Goal: Register for event/course

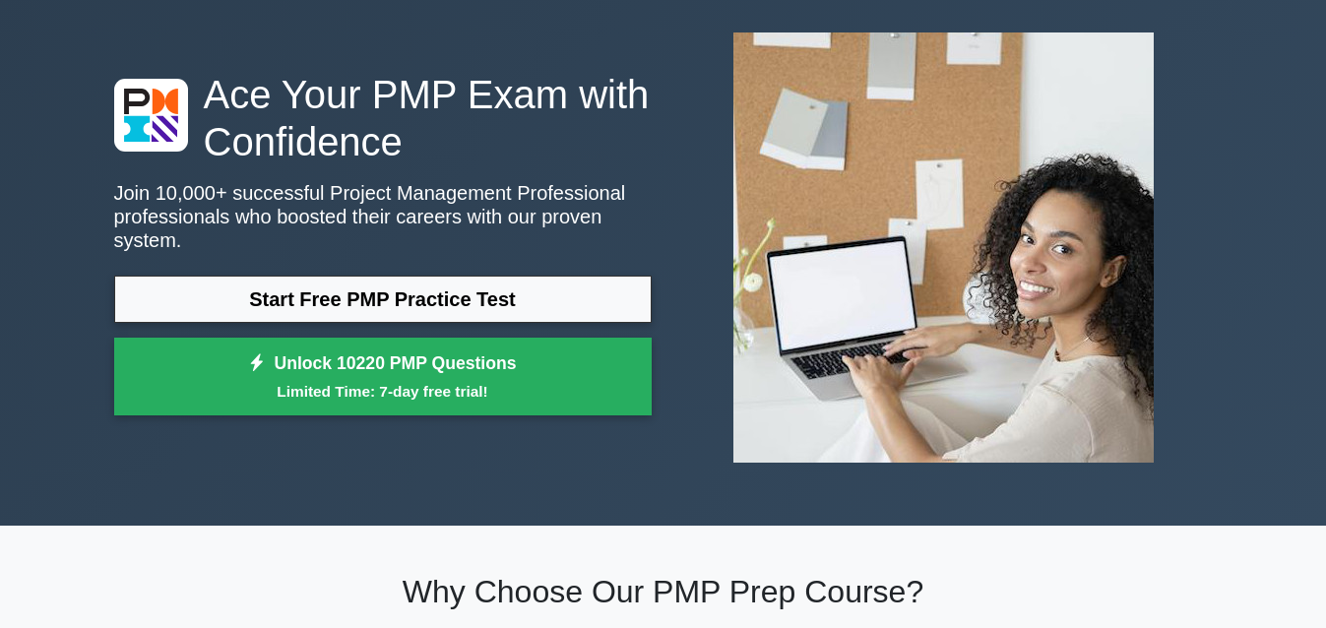
scroll to position [92, 0]
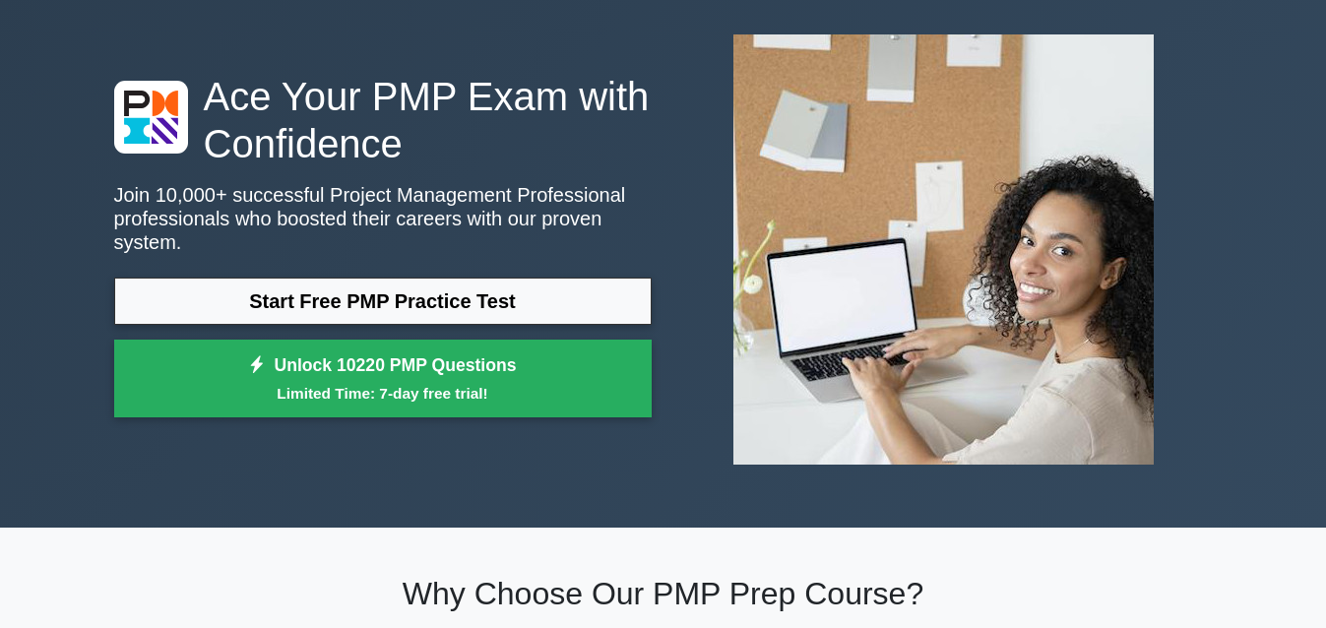
click at [330, 301] on link "Start Free PMP Practice Test" at bounding box center [382, 301] width 537 height 47
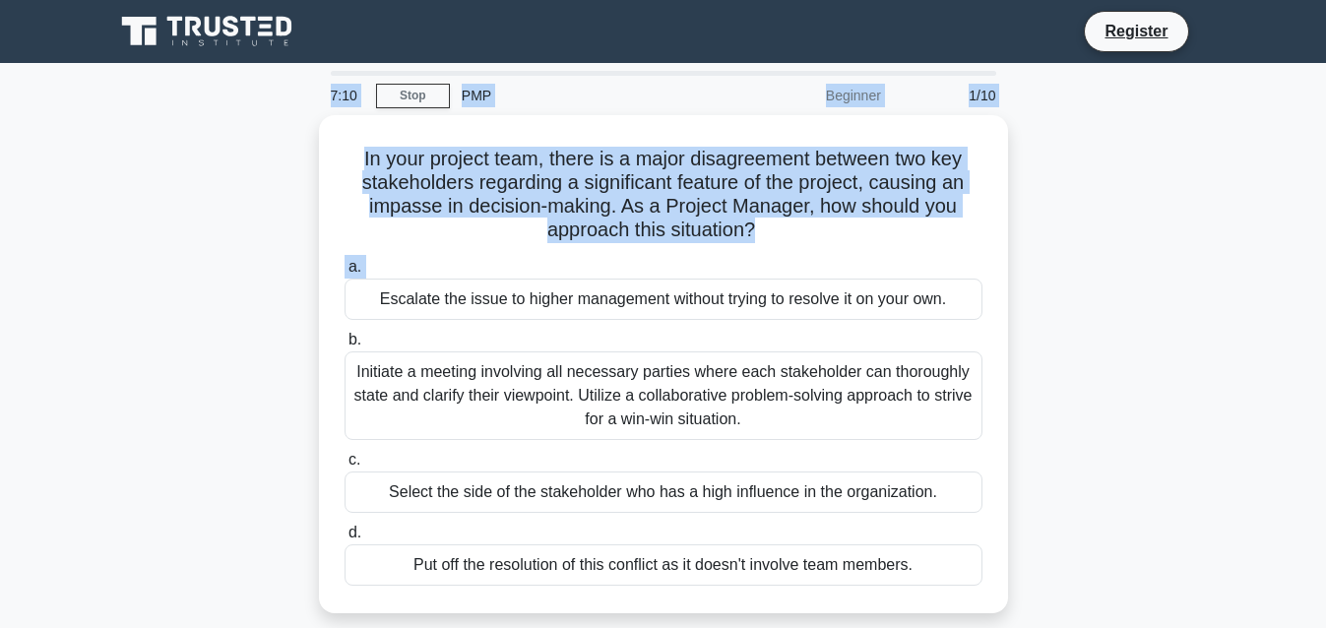
drag, startPoint x: 403, startPoint y: 78, endPoint x: 636, endPoint y: -108, distance: 297.5
click at [636, 0] on html "Register 7:10 Stop PMP" at bounding box center [663, 531] width 1326 height 1063
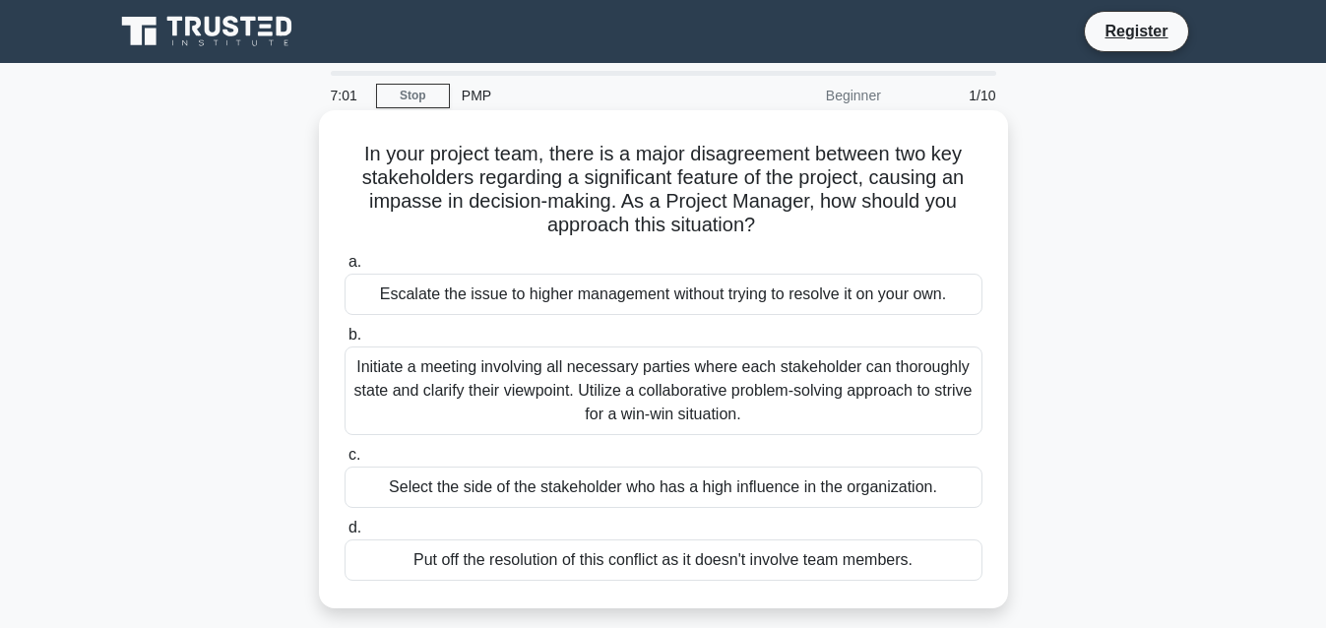
click at [562, 388] on div "Initiate a meeting involving all necessary parties where each stakeholder can t…" at bounding box center [663, 390] width 638 height 89
click at [344, 341] on input "b. Initiate a meeting involving all necessary parties where each stakeholder ca…" at bounding box center [344, 335] width 0 height 13
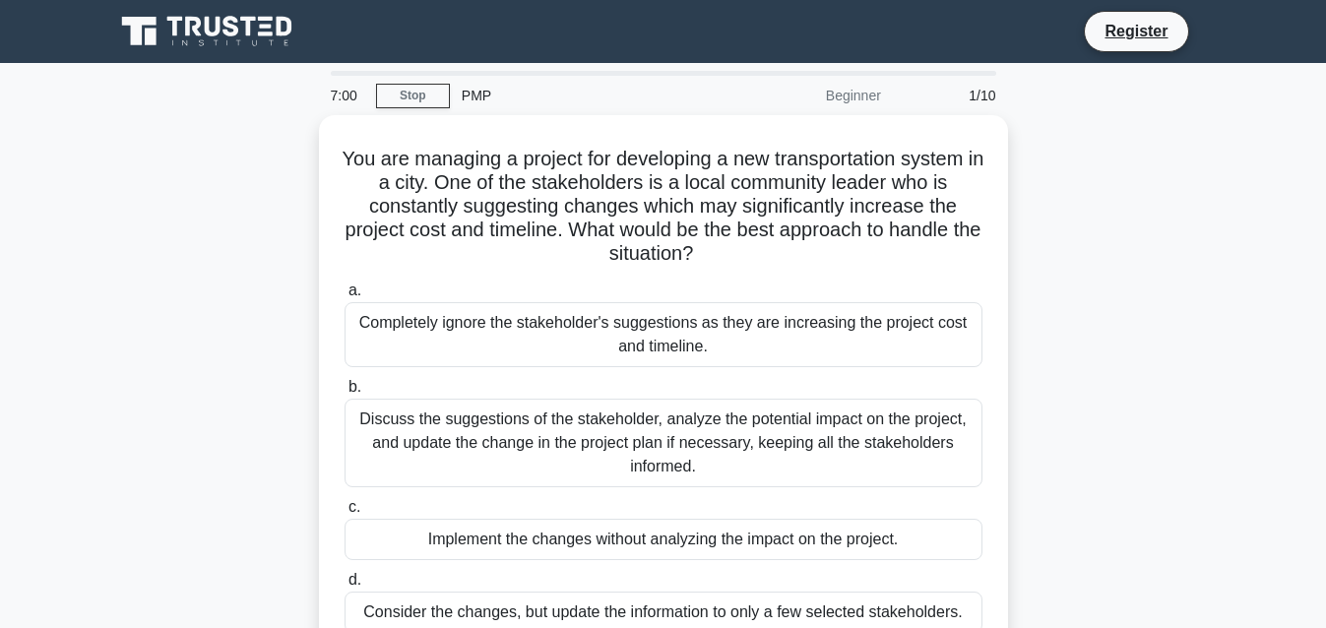
click at [562, 388] on label "b. Discuss the suggestions of the stakeholder, analyze the potential impact on …" at bounding box center [663, 431] width 638 height 112
click at [344, 388] on input "b. Discuss the suggestions of the stakeholder, analyze the potential impact on …" at bounding box center [344, 387] width 0 height 13
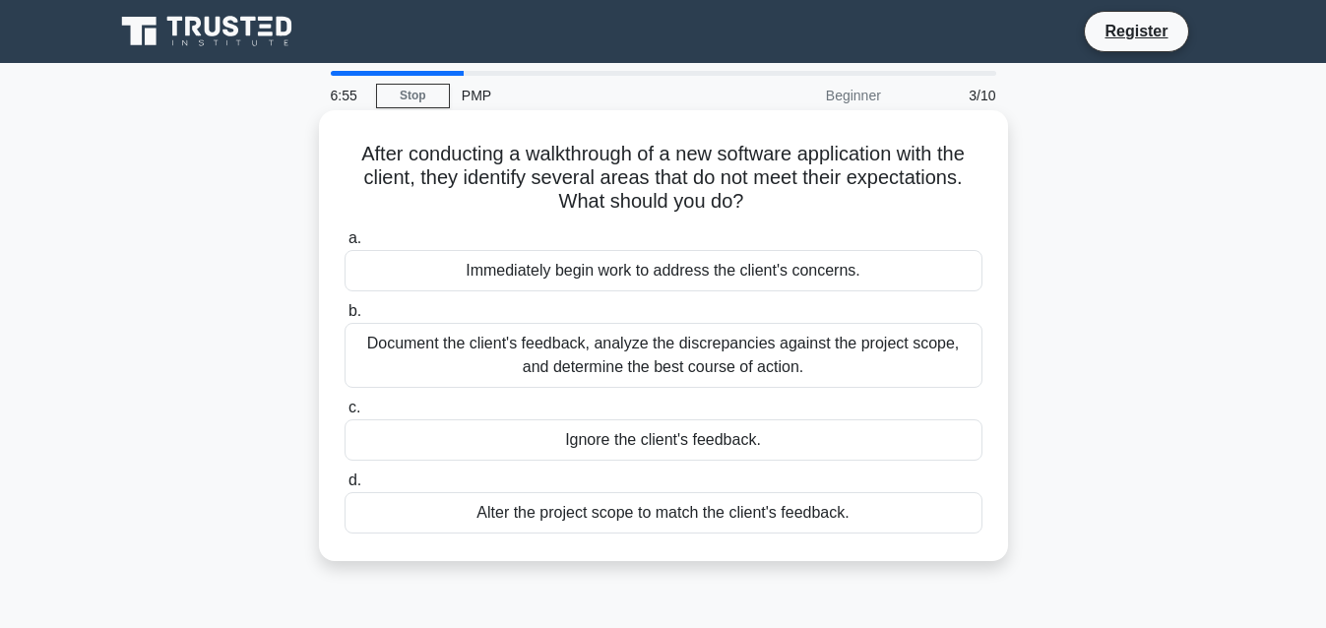
click at [628, 285] on div "Immediately begin work to address the client's concerns." at bounding box center [663, 270] width 638 height 41
click at [344, 245] on input "a. Immediately begin work to address the client's concerns." at bounding box center [344, 238] width 0 height 13
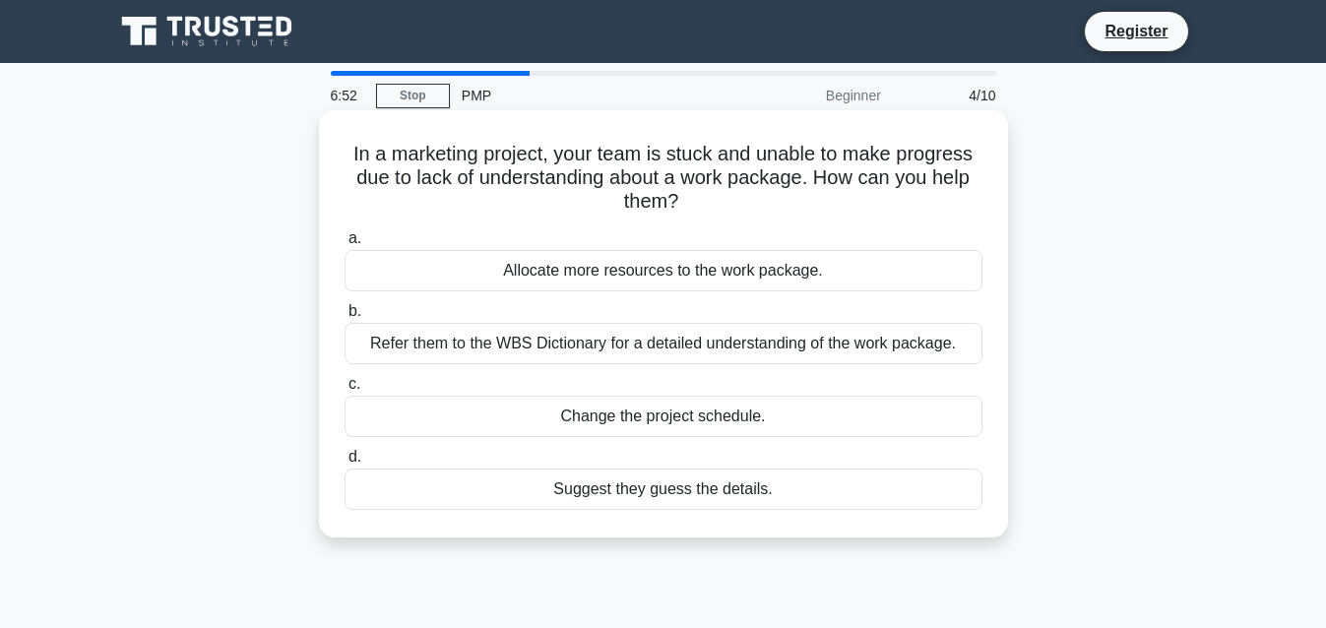
click at [626, 275] on div "Allocate more resources to the work package." at bounding box center [663, 270] width 638 height 41
click at [344, 245] on input "a. Allocate more resources to the work package." at bounding box center [344, 238] width 0 height 13
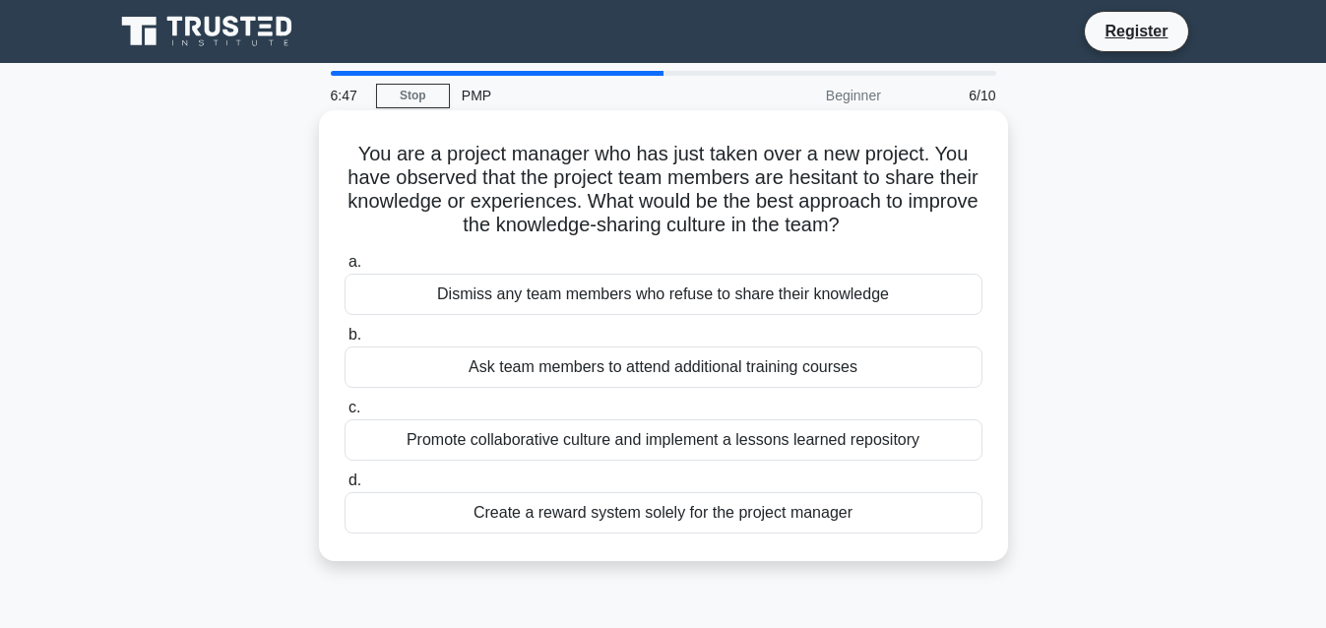
click at [615, 307] on div "Dismiss any team members who refuse to share their knowledge" at bounding box center [663, 294] width 638 height 41
click at [344, 269] on input "a. Dismiss any team members who refuse to share their knowledge" at bounding box center [344, 262] width 0 height 13
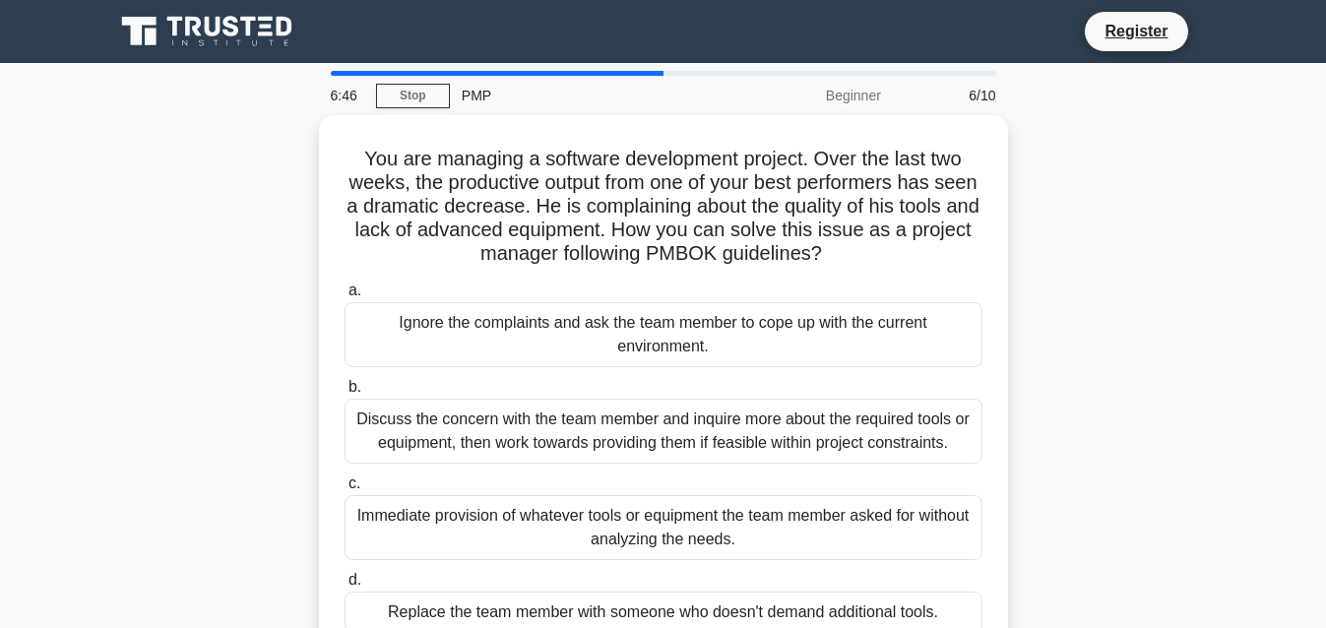
click at [615, 307] on div "Ignore the complaints and ask the team member to cope up with the current envir…" at bounding box center [663, 334] width 638 height 65
click at [344, 297] on input "a. Ignore the complaints and ask the team member to cope up with the current en…" at bounding box center [344, 290] width 0 height 13
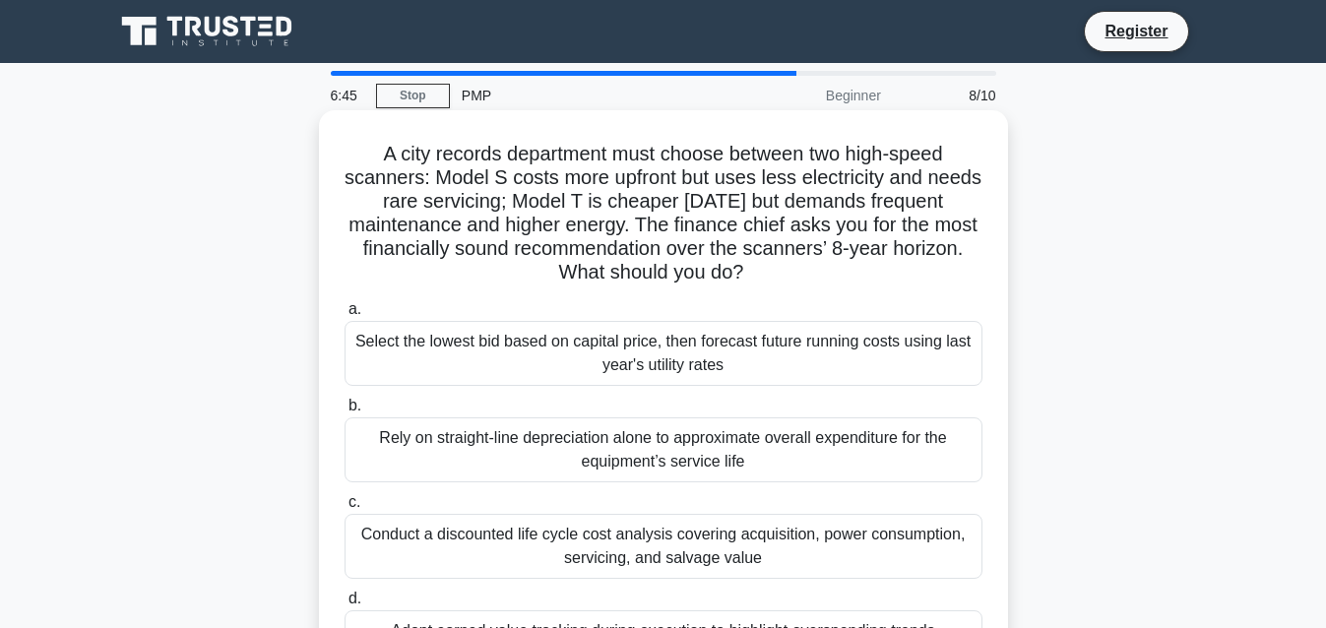
click at [613, 347] on div "Select the lowest bid based on capital price, then forecast future running cost…" at bounding box center [663, 353] width 638 height 65
click at [344, 316] on input "a. Select the lowest bid based on capital price, then forecast future running c…" at bounding box center [344, 309] width 0 height 13
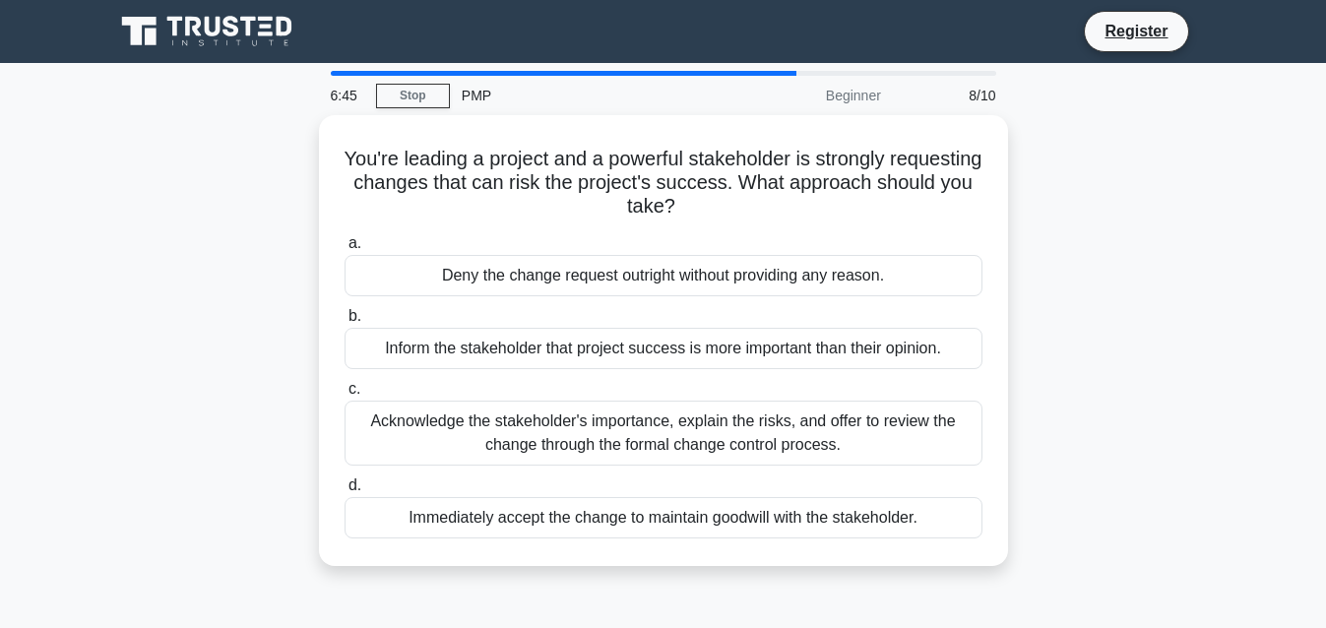
click at [613, 347] on div "Inform the stakeholder that project success is more important than their opinio…" at bounding box center [663, 348] width 638 height 41
click at [344, 323] on input "b. Inform the stakeholder that project success is more important than their opi…" at bounding box center [344, 316] width 0 height 13
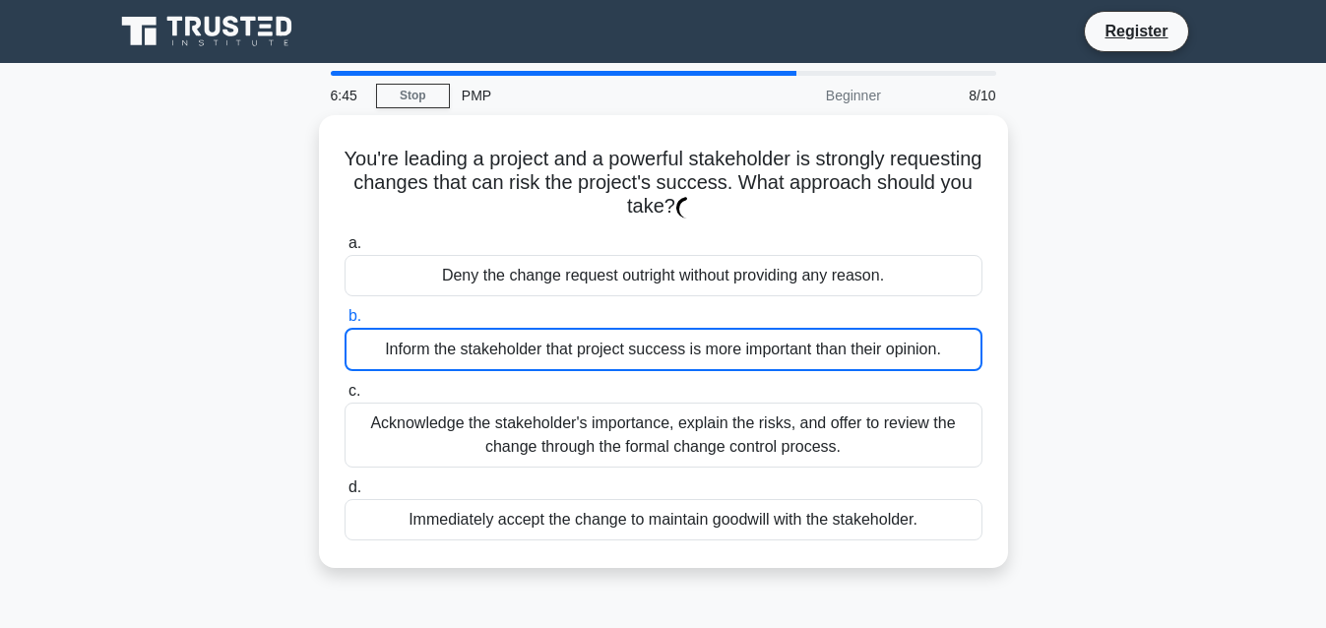
click at [613, 347] on div "Inform the stakeholder that project success is more important than their opinio…" at bounding box center [663, 349] width 638 height 43
click at [344, 323] on input "b. Inform the stakeholder that project success is more important than their opi…" at bounding box center [344, 316] width 0 height 13
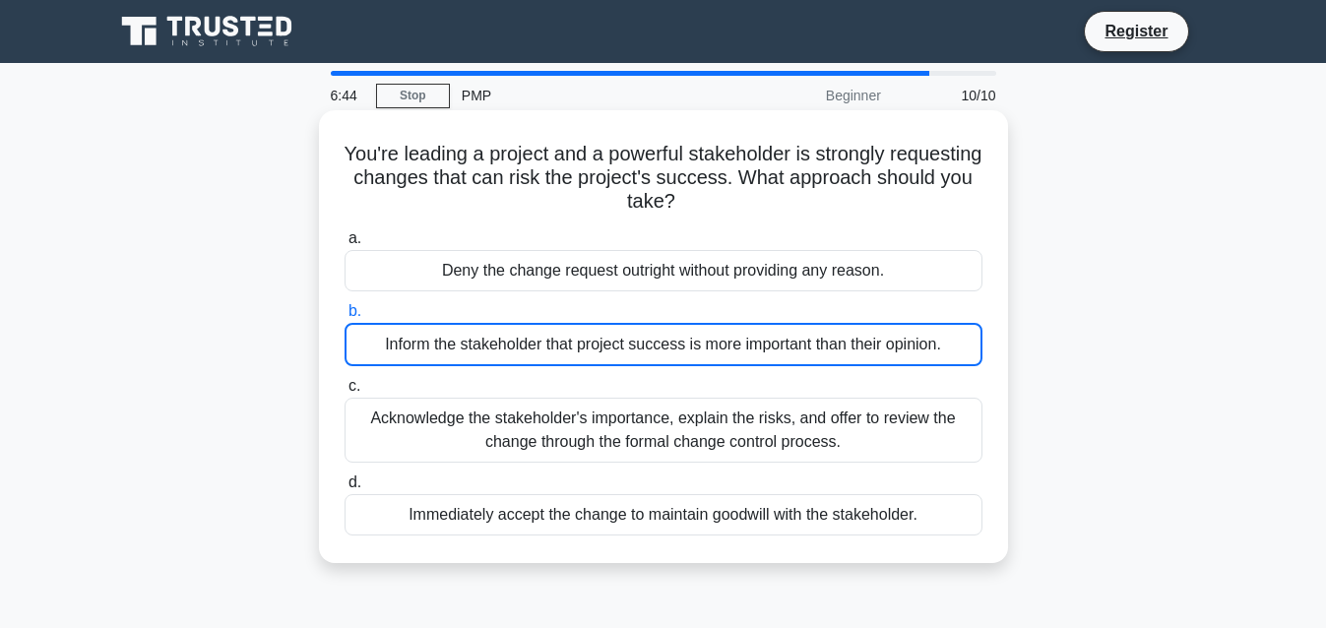
click at [613, 348] on div "Inform the stakeholder that project success is more important than their opinio…" at bounding box center [663, 344] width 638 height 43
click at [344, 318] on input "b. Inform the stakeholder that project success is more important than their opi…" at bounding box center [344, 311] width 0 height 13
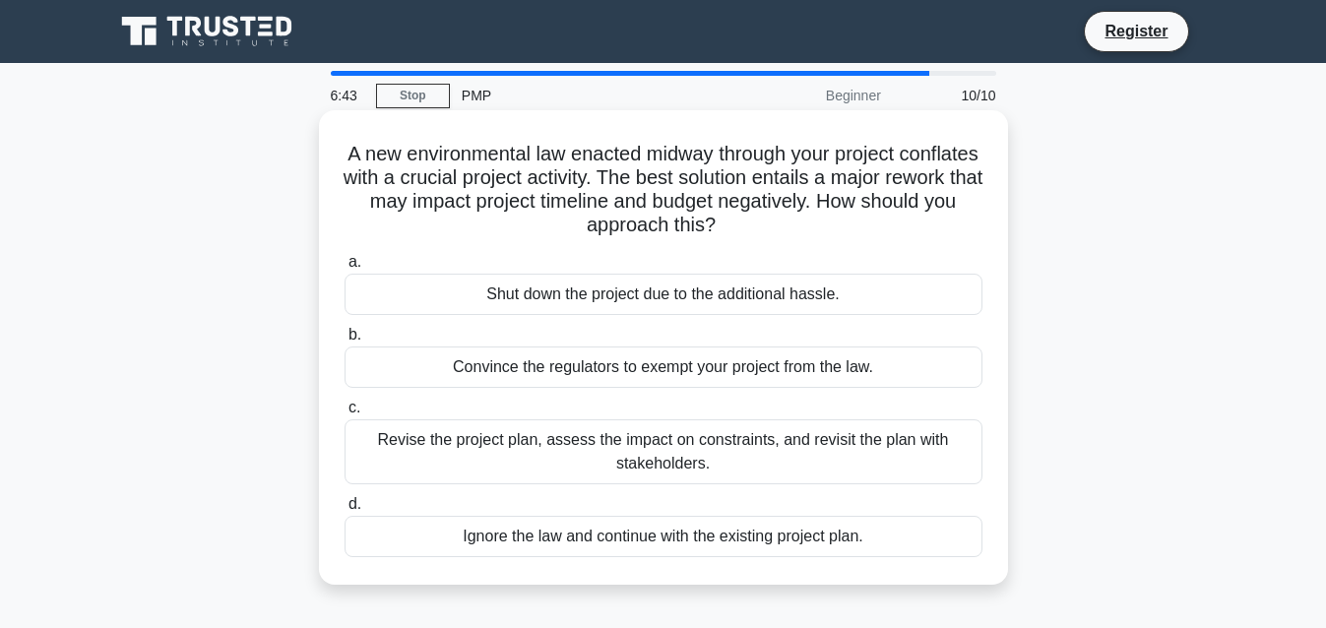
click at [602, 278] on div "Shut down the project due to the additional hassle." at bounding box center [663, 294] width 638 height 41
click at [344, 269] on input "a. Shut down the project due to the additional hassle." at bounding box center [344, 262] width 0 height 13
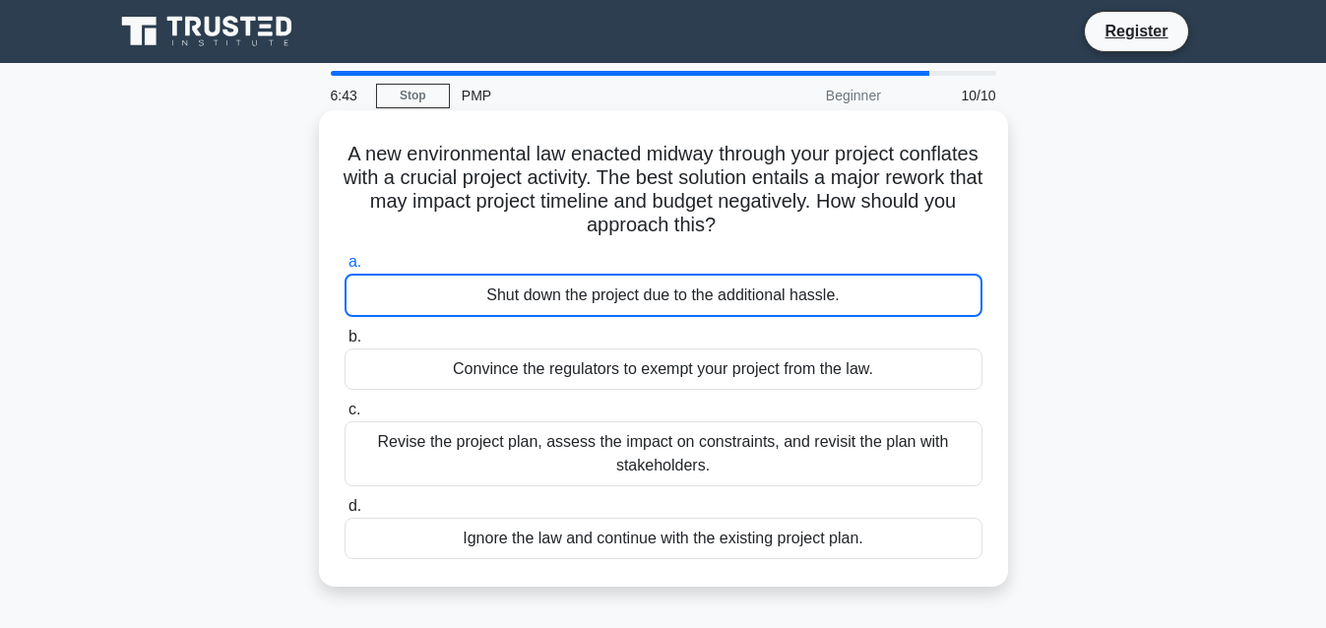
click at [602, 278] on div "Shut down the project due to the additional hassle." at bounding box center [663, 295] width 638 height 43
click at [601, 278] on div "Shut down the project due to the additional hassle." at bounding box center [663, 295] width 638 height 43
click at [344, 269] on input "a. Shut down the project due to the additional hassle." at bounding box center [344, 262] width 0 height 13
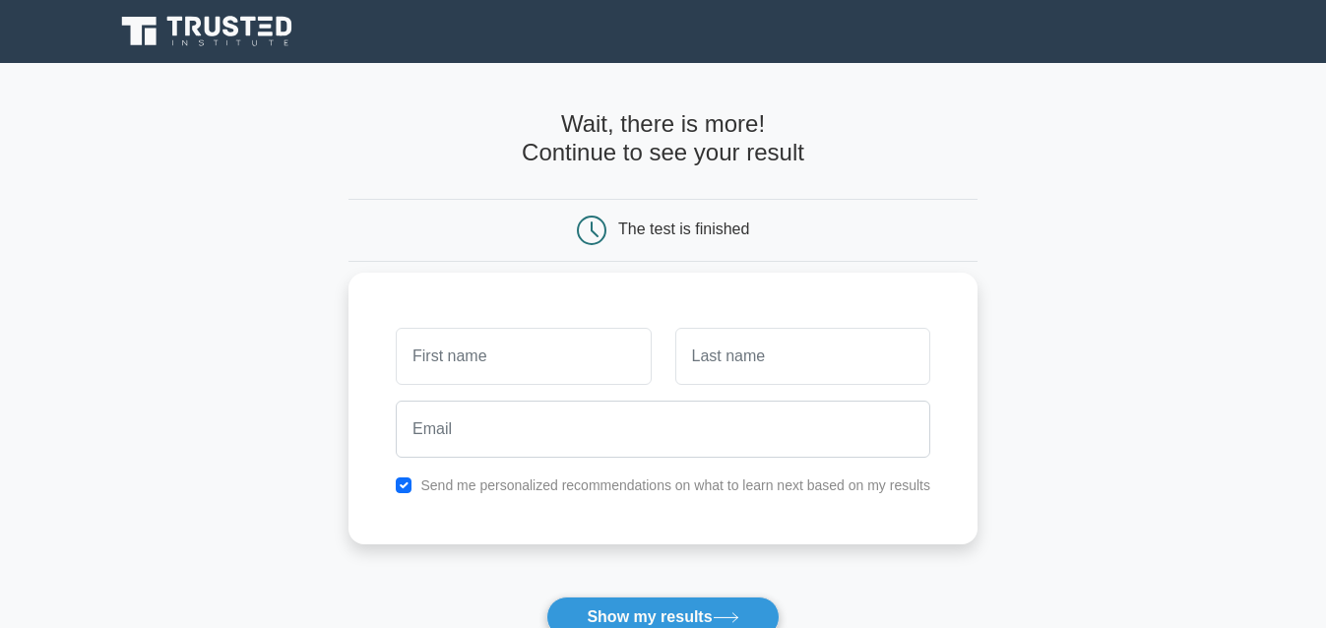
type input "k"
type input "raju"
click at [769, 366] on input "text" at bounding box center [802, 356] width 255 height 57
type input "killo"
